Goal: Navigation & Orientation: Find specific page/section

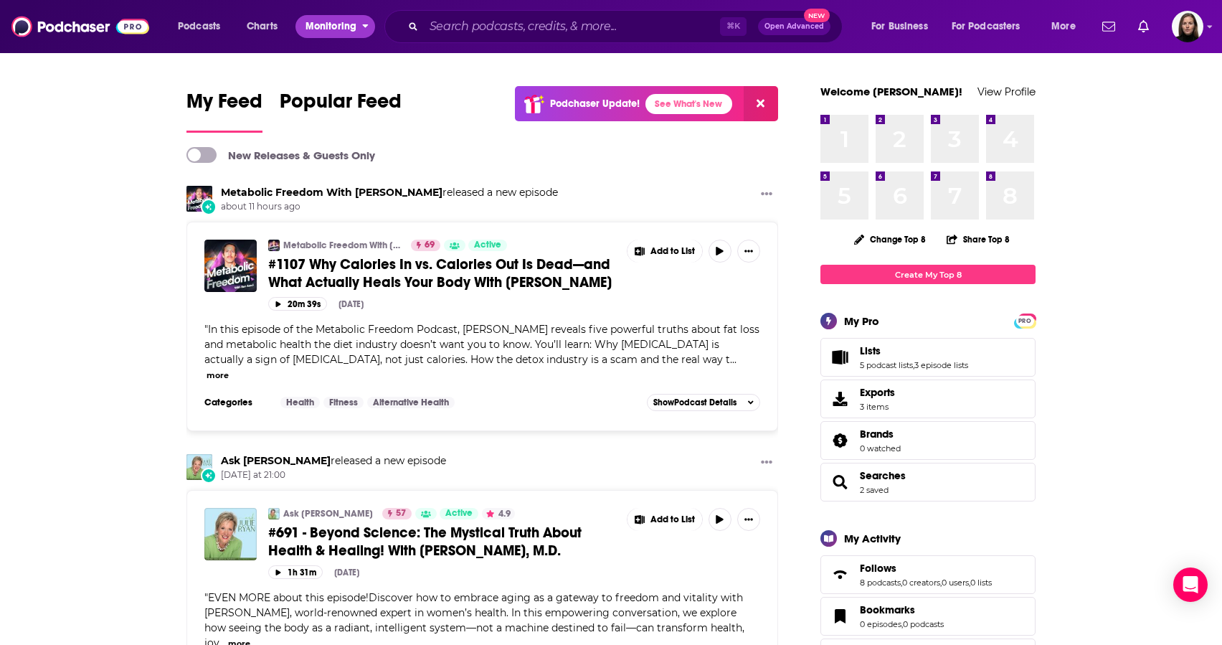
click at [343, 25] on span "Monitoring" at bounding box center [330, 26] width 51 height 20
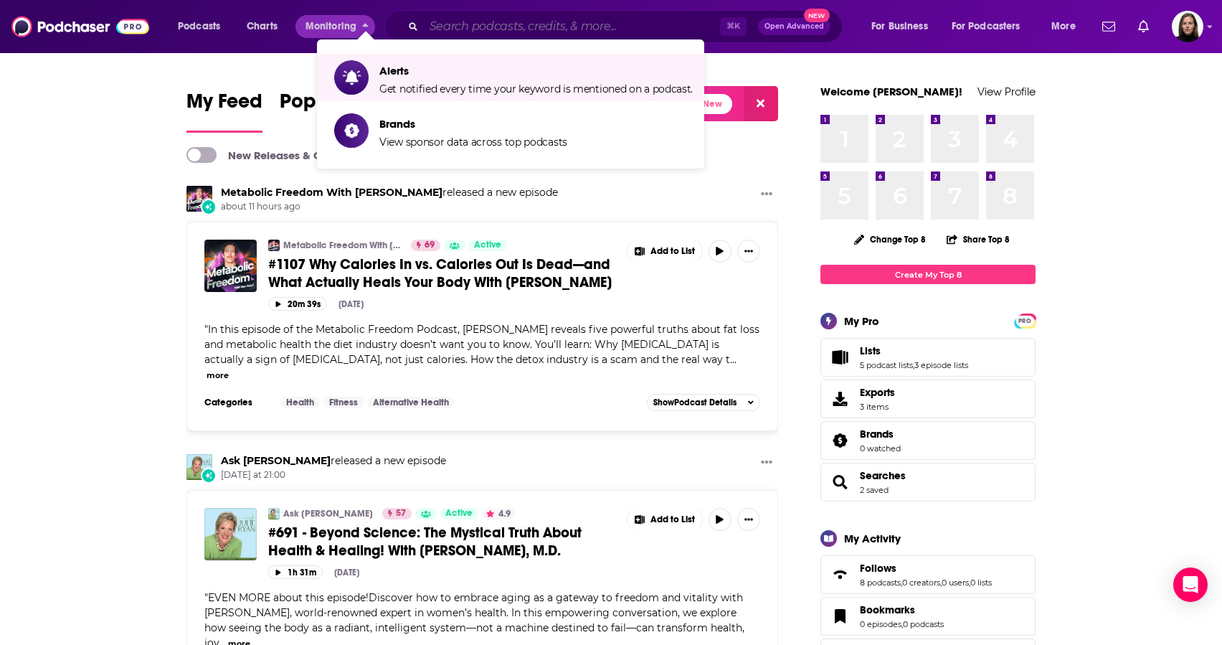
click at [477, 30] on input "Search podcasts, credits, & more..." at bounding box center [572, 26] width 296 height 23
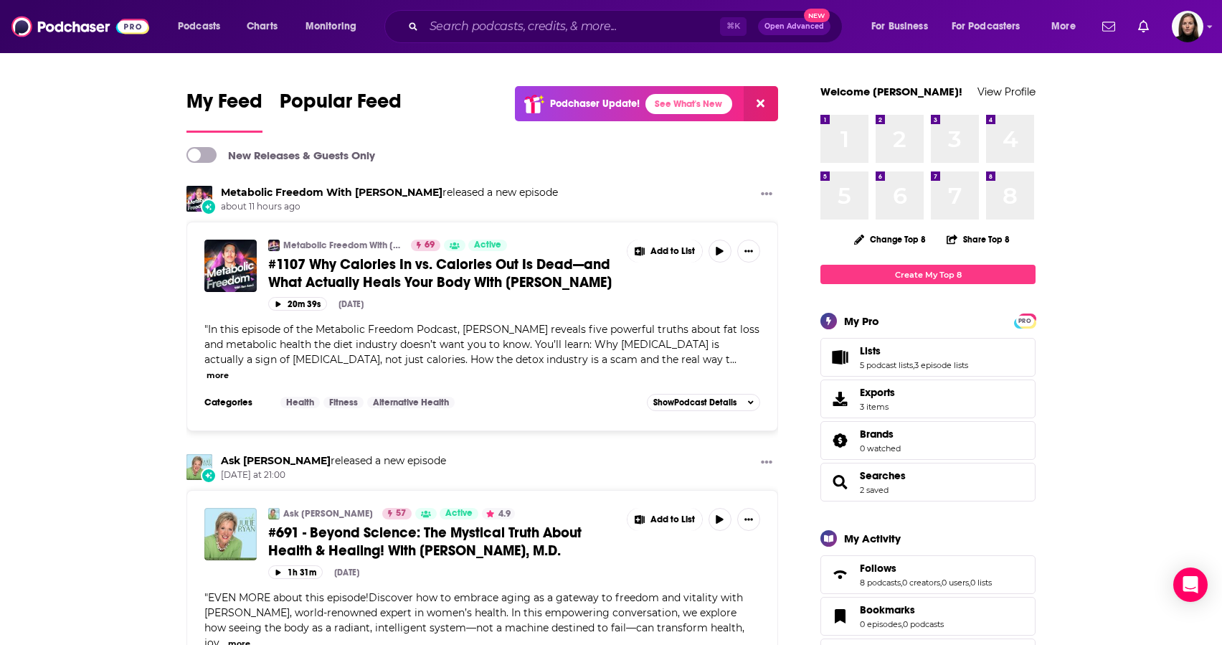
click at [980, 364] on span "Lists 5 podcast lists , 3 episode lists" at bounding box center [927, 357] width 215 height 39
click at [873, 351] on span "Lists" at bounding box center [870, 350] width 21 height 13
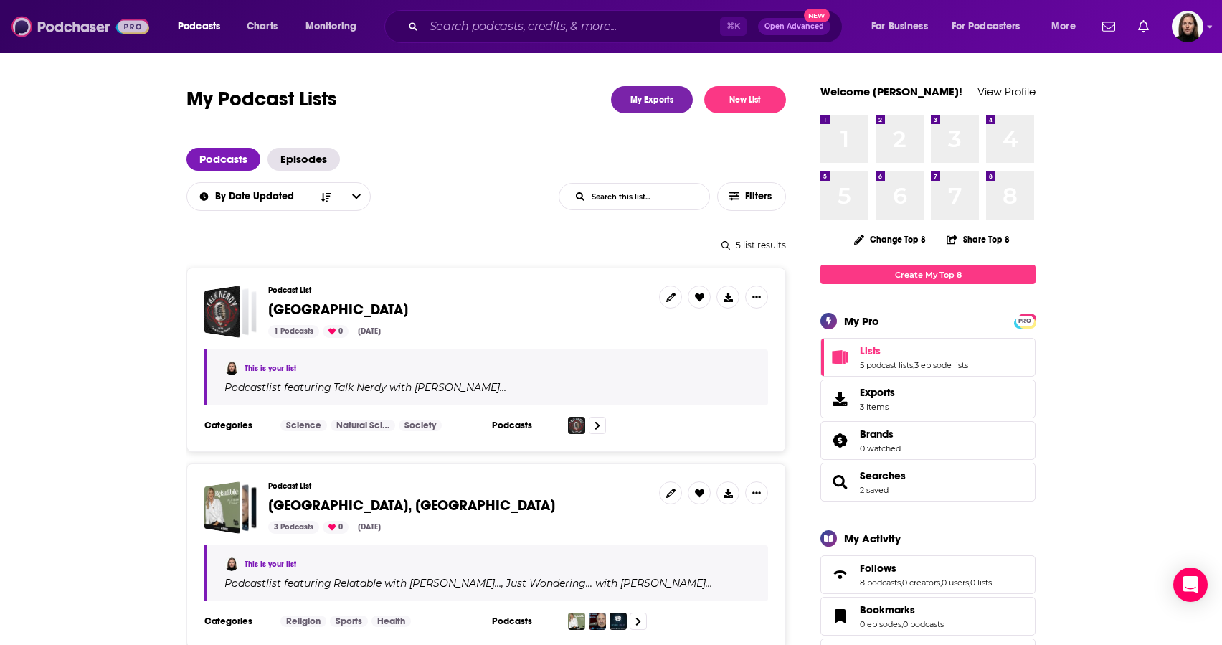
click at [62, 29] on img at bounding box center [80, 26] width 138 height 27
